Goal: Information Seeking & Learning: Learn about a topic

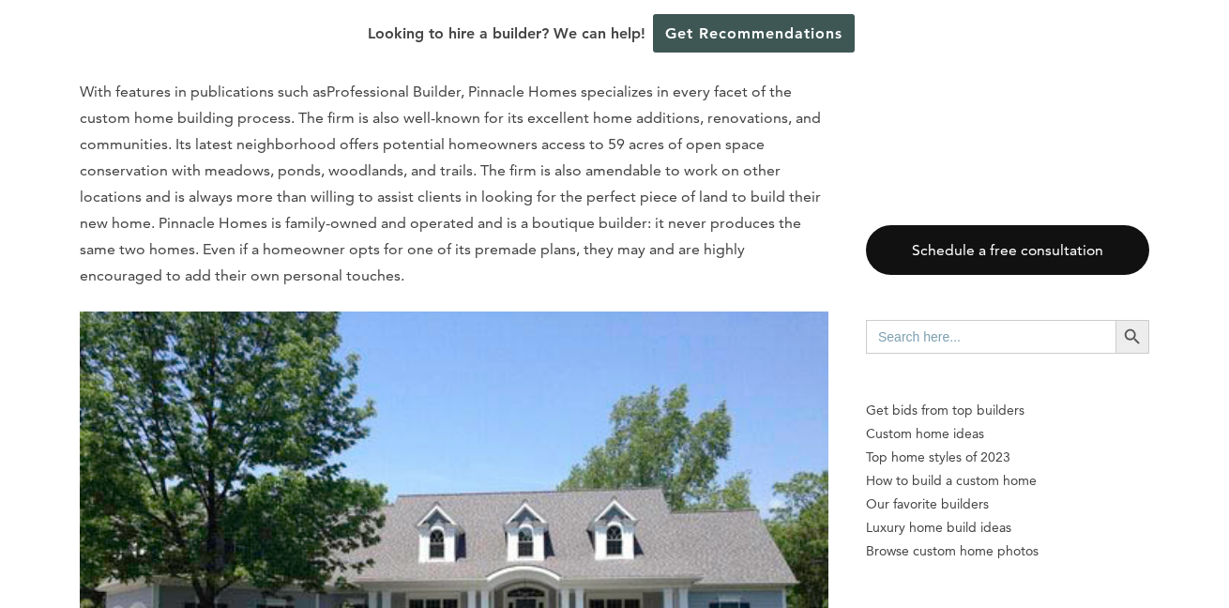
scroll to position [7316, 0]
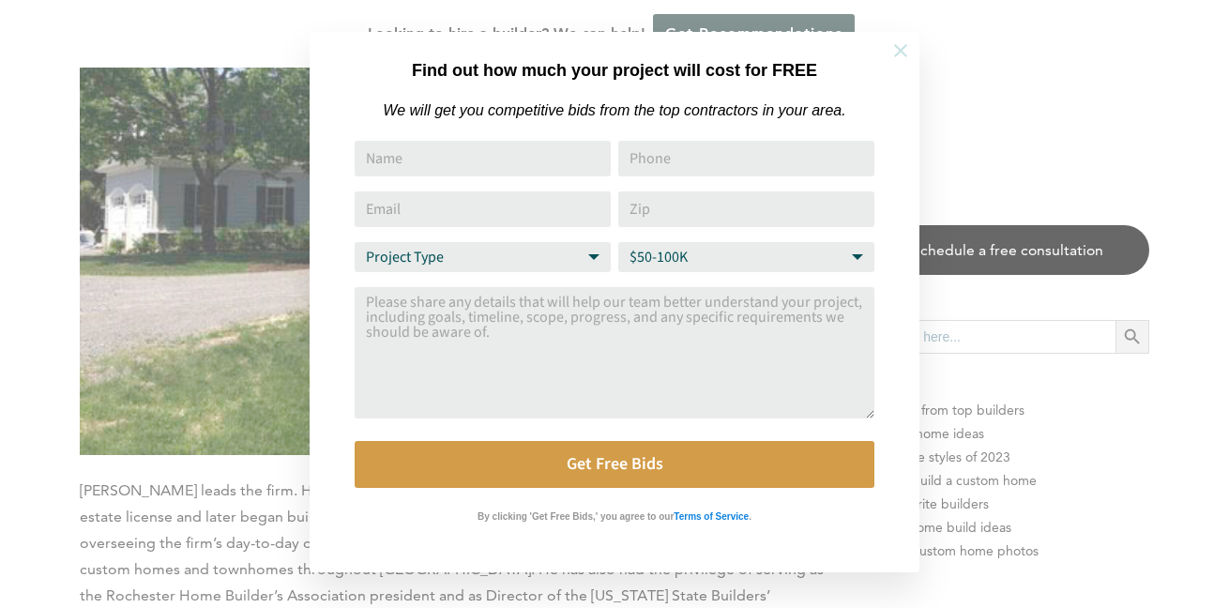
click at [912, 53] on button at bounding box center [901, 51] width 66 height 66
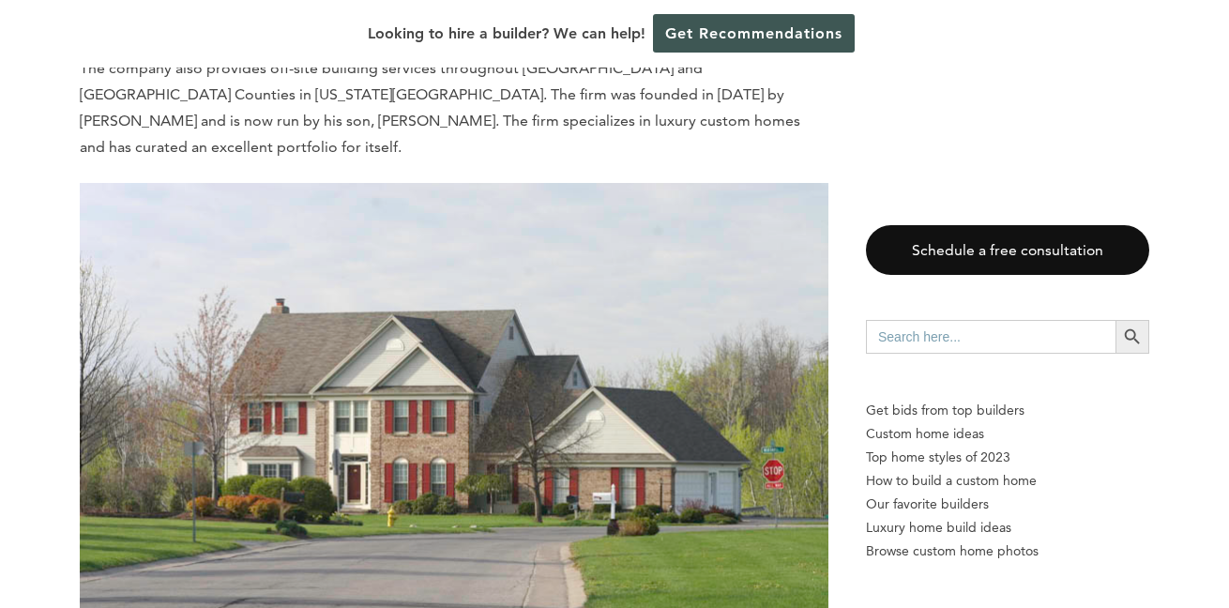
scroll to position [0, 0]
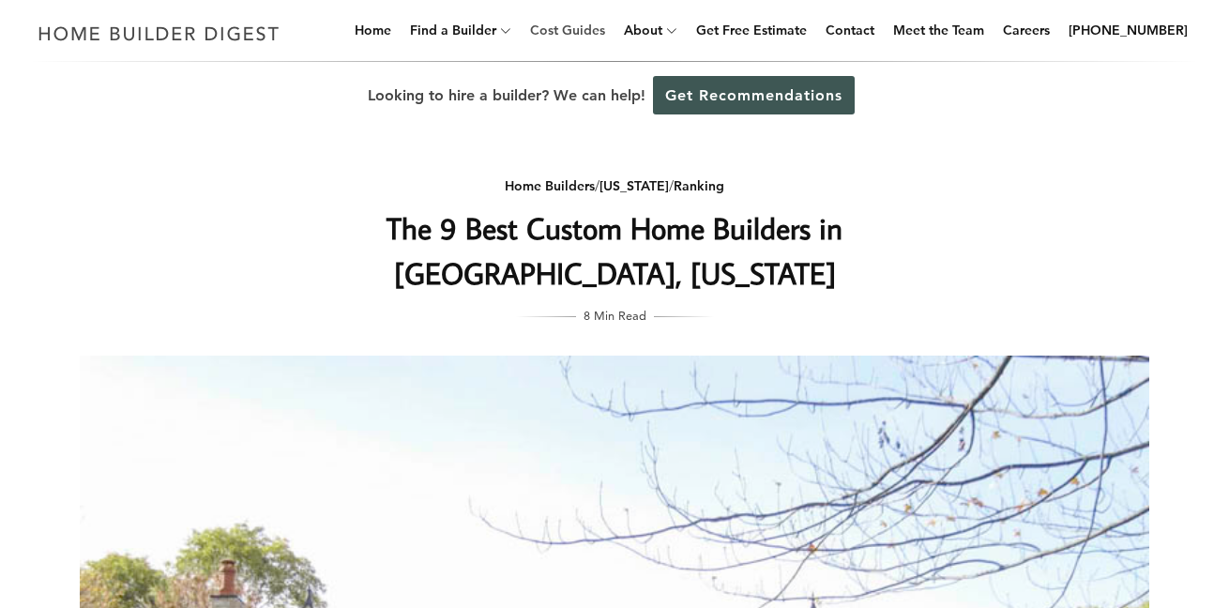
click at [585, 31] on link "Cost Guides" at bounding box center [567, 30] width 90 height 60
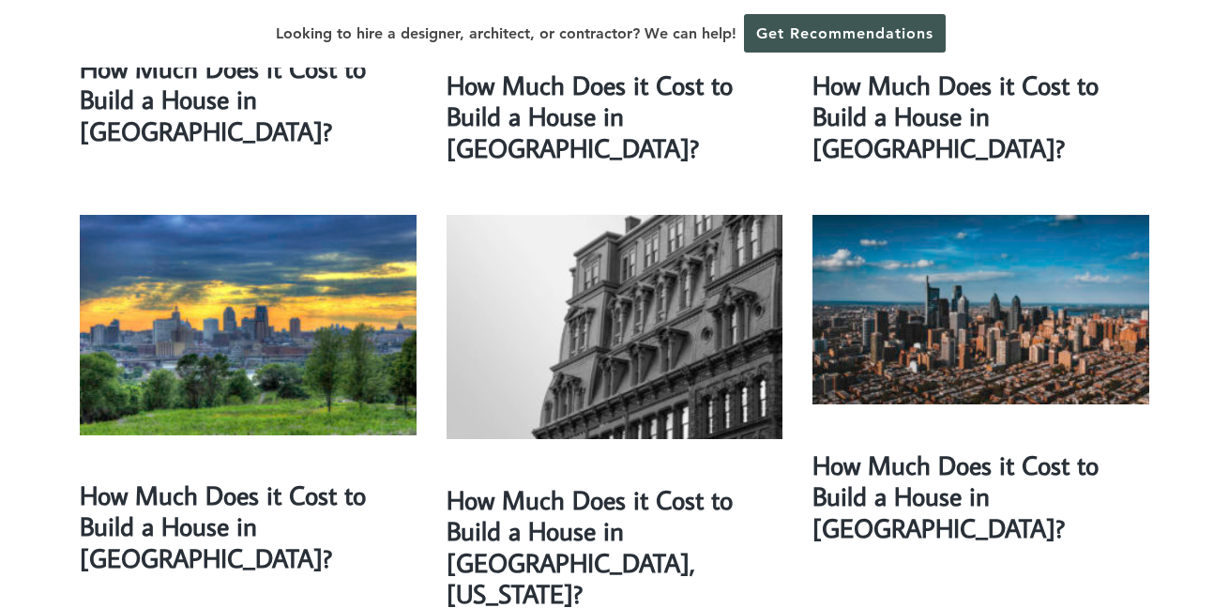
scroll to position [2138, 0]
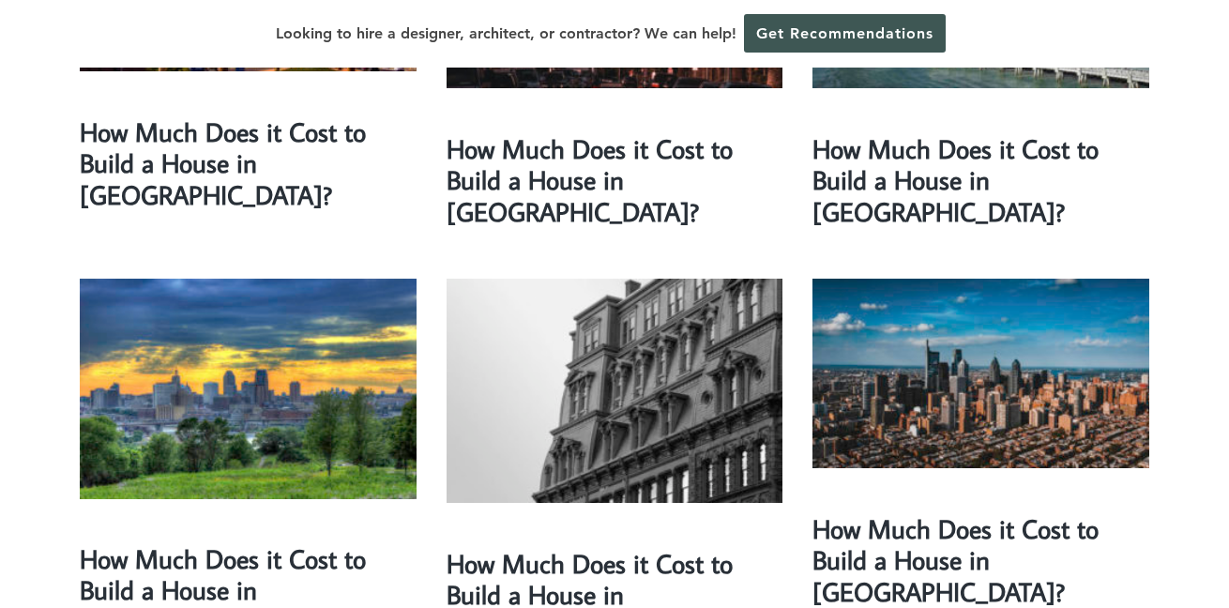
click at [631, 291] on img at bounding box center [614, 391] width 337 height 224
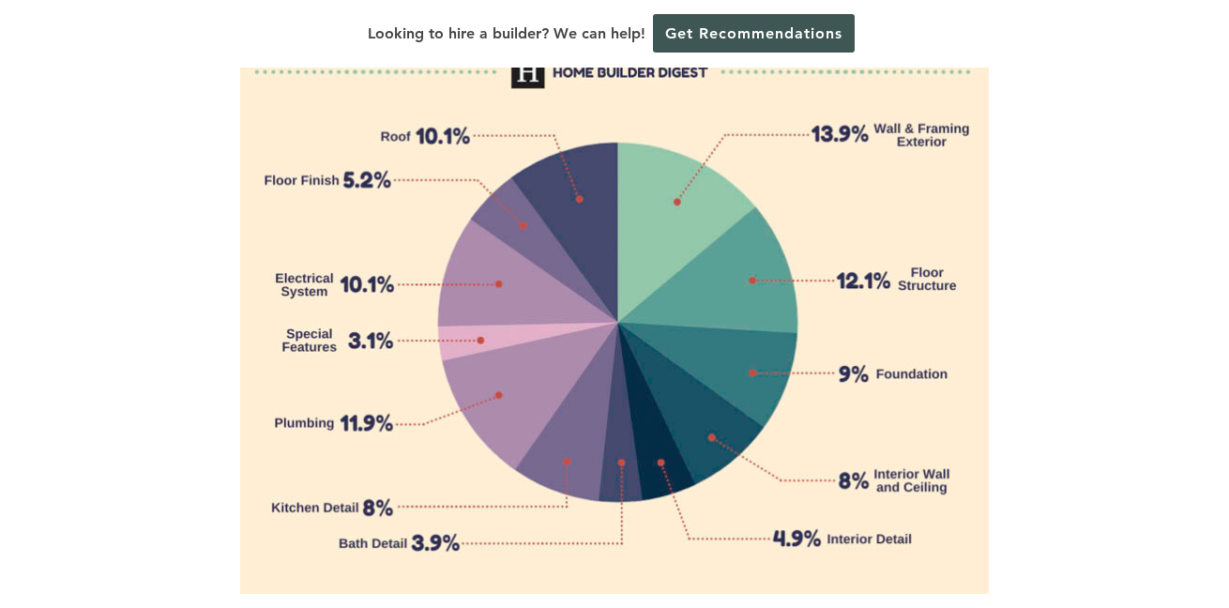
scroll to position [2524, 0]
